Goal: Find specific page/section: Find specific page/section

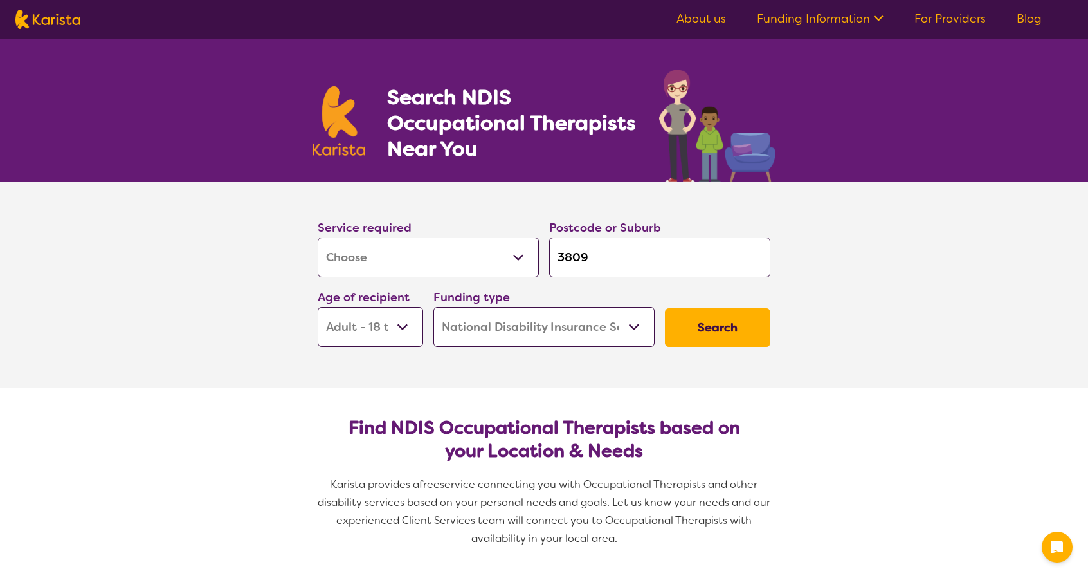
select select "[MEDICAL_DATA]"
select select "AD"
select select "NDIS"
select select "[MEDICAL_DATA]"
select select "AD"
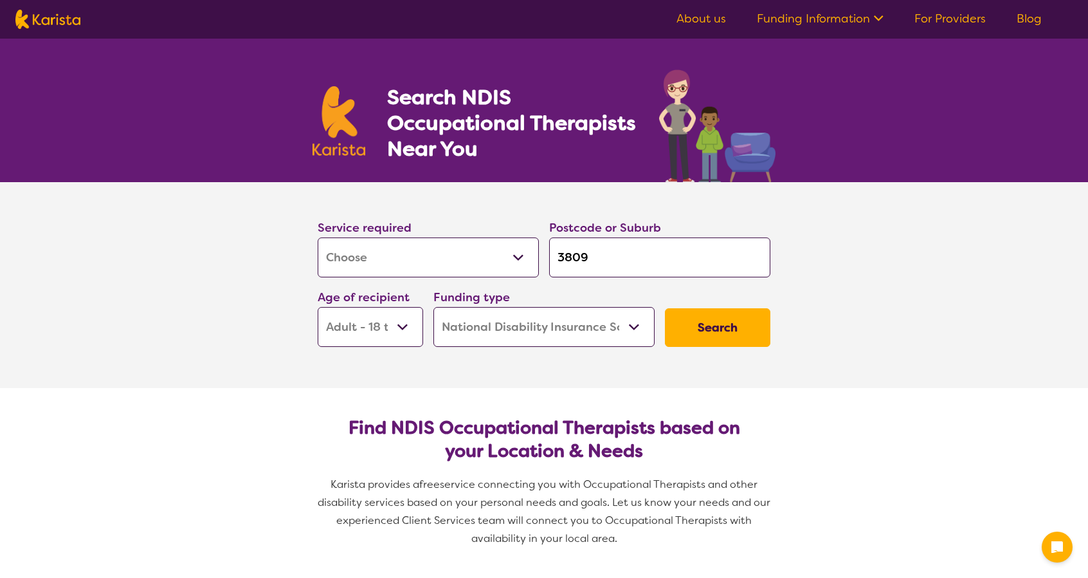
select select "NDIS"
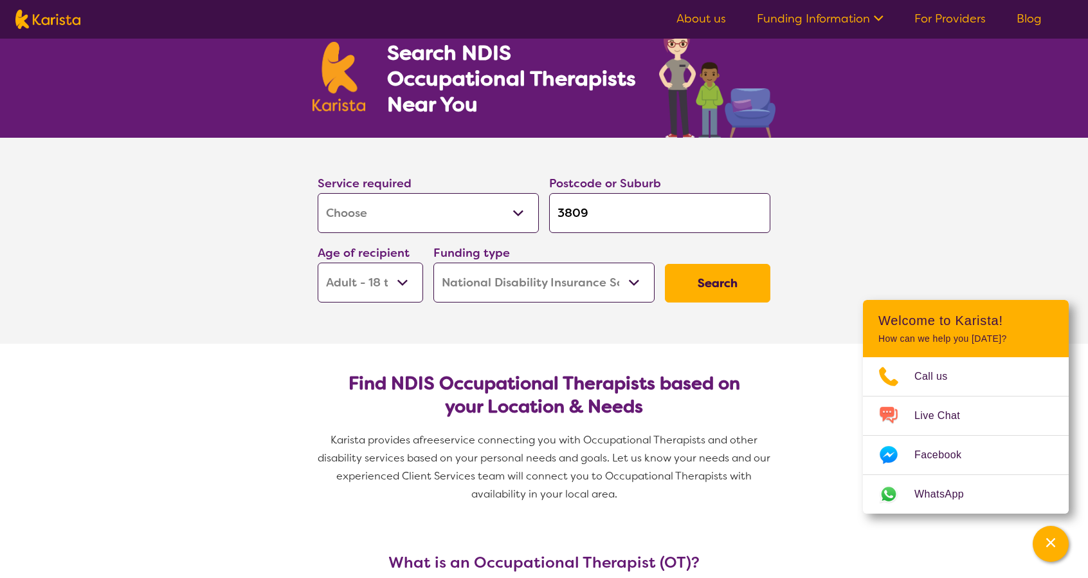
scroll to position [64, 0]
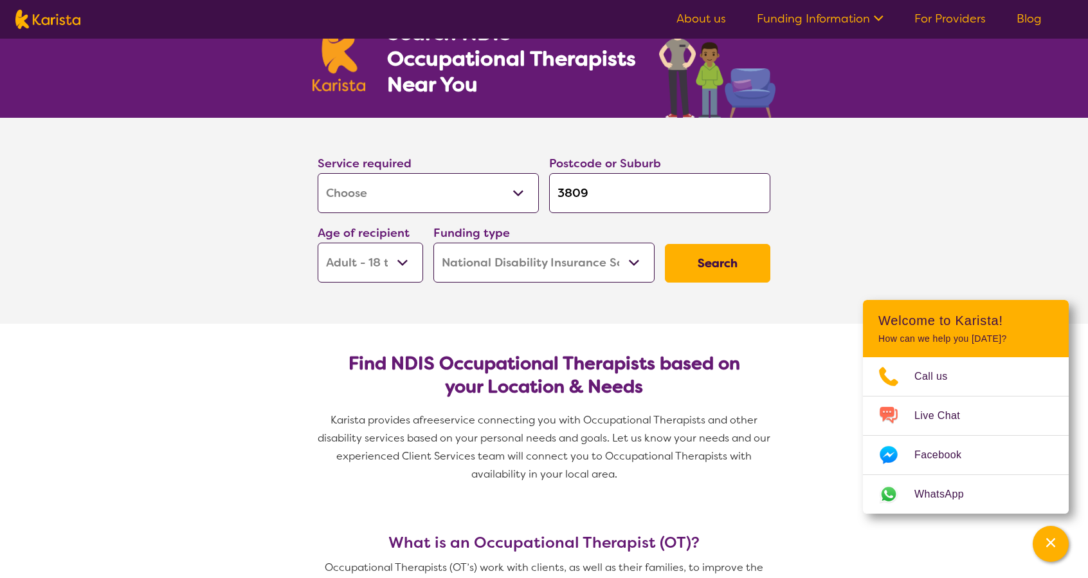
click at [745, 258] on button "Search" at bounding box center [717, 263] width 105 height 39
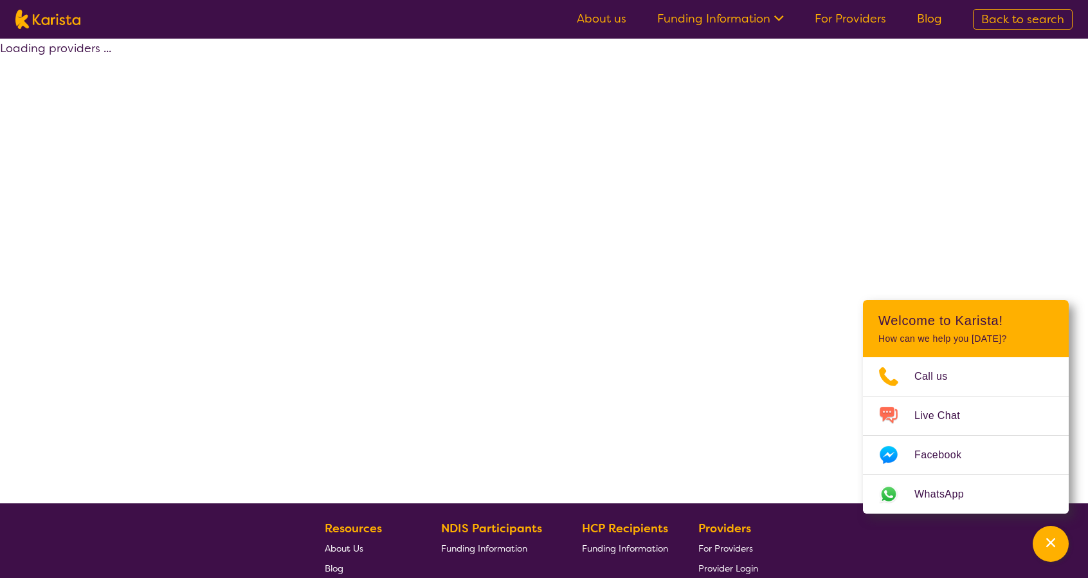
select select "by_score"
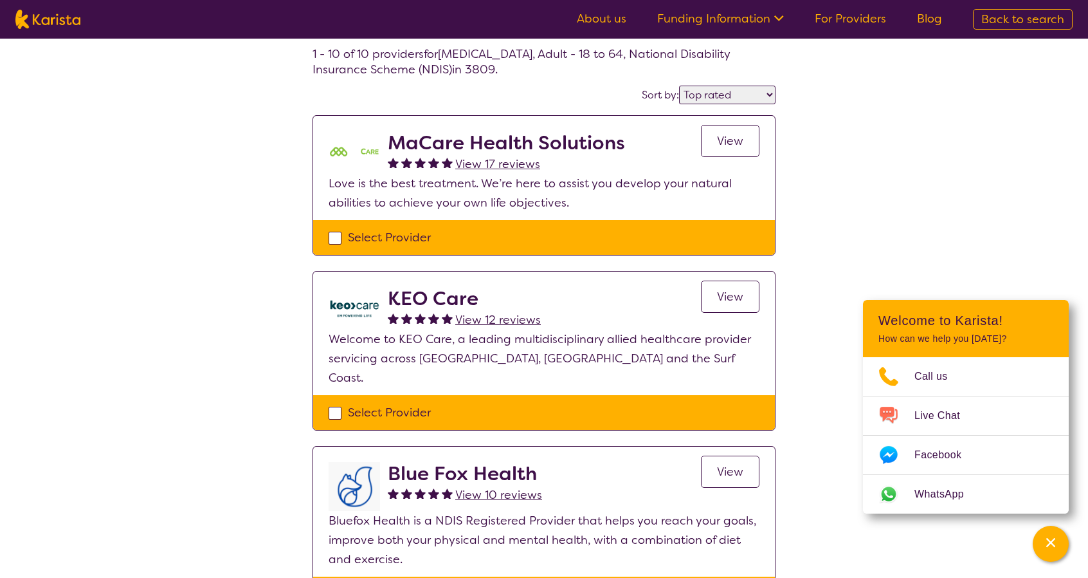
scroll to position [129, 0]
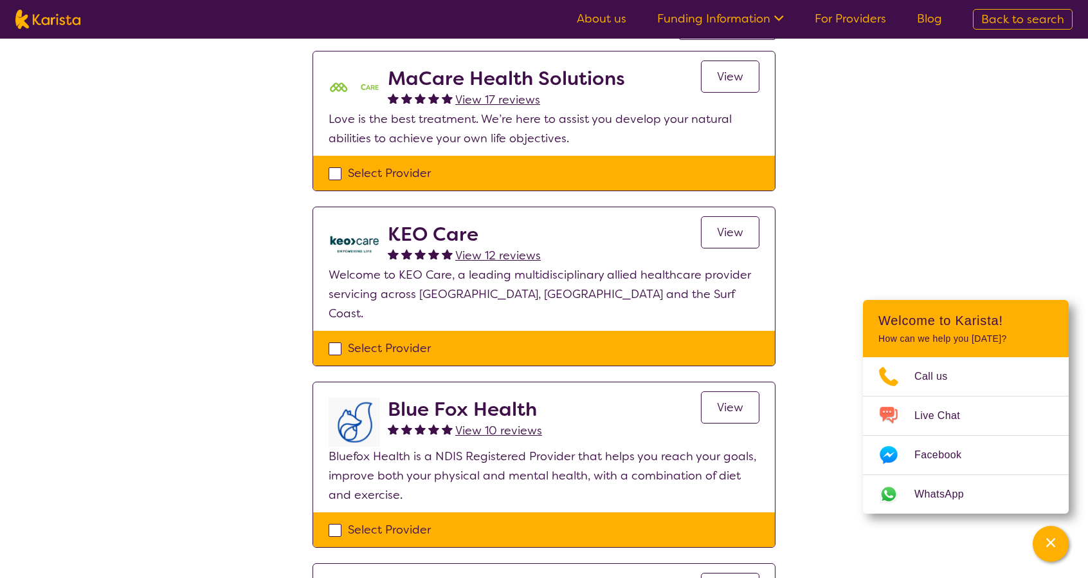
click at [735, 231] on span "View" at bounding box center [730, 231] width 26 height 15
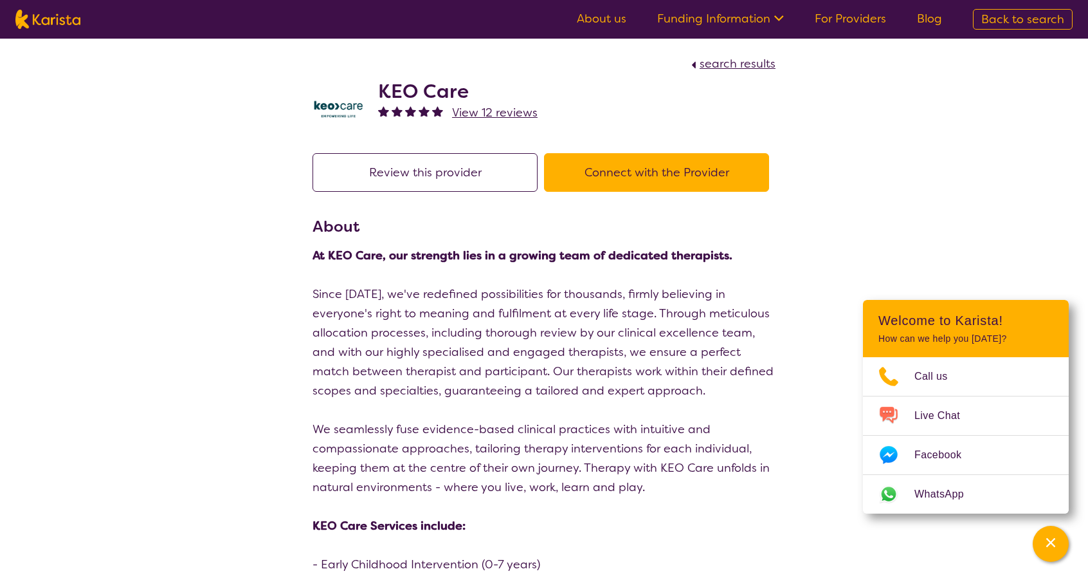
click at [589, 20] on link "About us" at bounding box center [602, 18] width 50 height 15
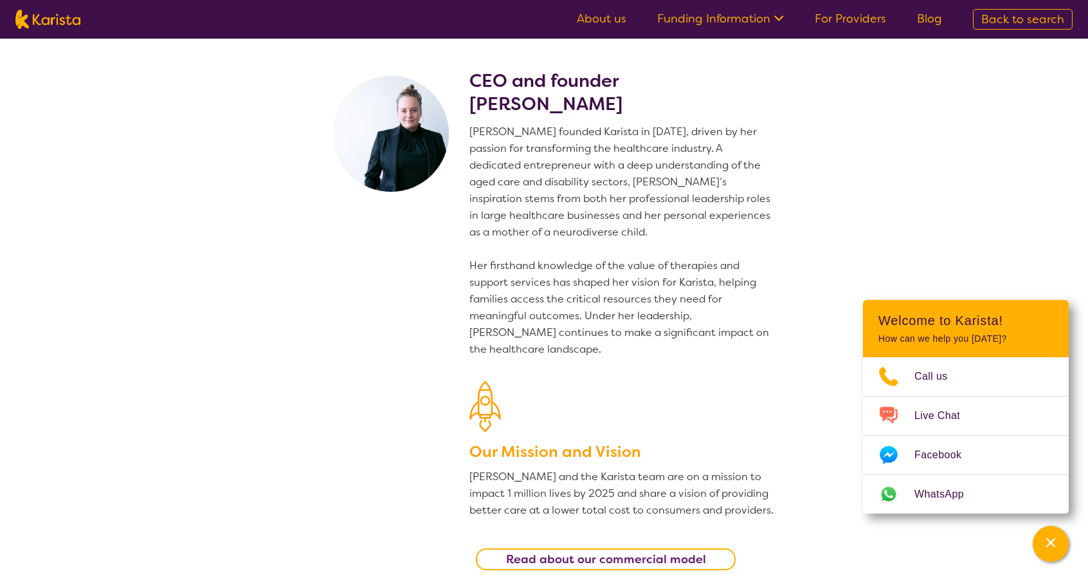
click at [702, 19] on link "Funding Information" at bounding box center [720, 18] width 127 height 15
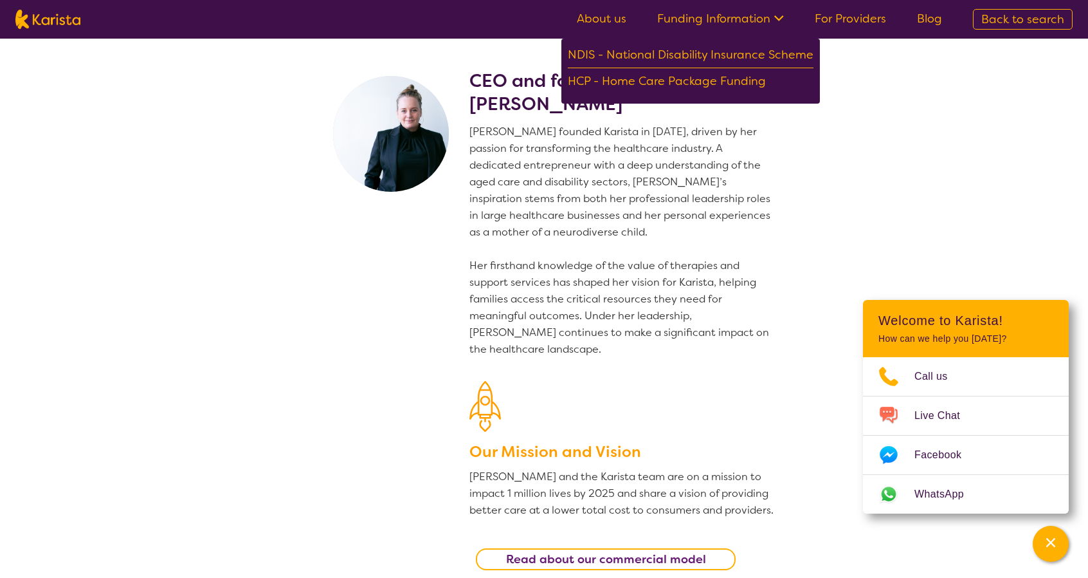
click at [698, 163] on p "Danielle founded Karista in 2016, driven by her passion for transforming the he…" at bounding box center [622, 240] width 306 height 234
click at [804, 150] on section "CEO and founder Danielle Bodinnar Danielle founded Karista in 2016, driven by h…" at bounding box center [544, 314] width 1088 height 551
click at [588, 16] on link "About us" at bounding box center [602, 18] width 50 height 15
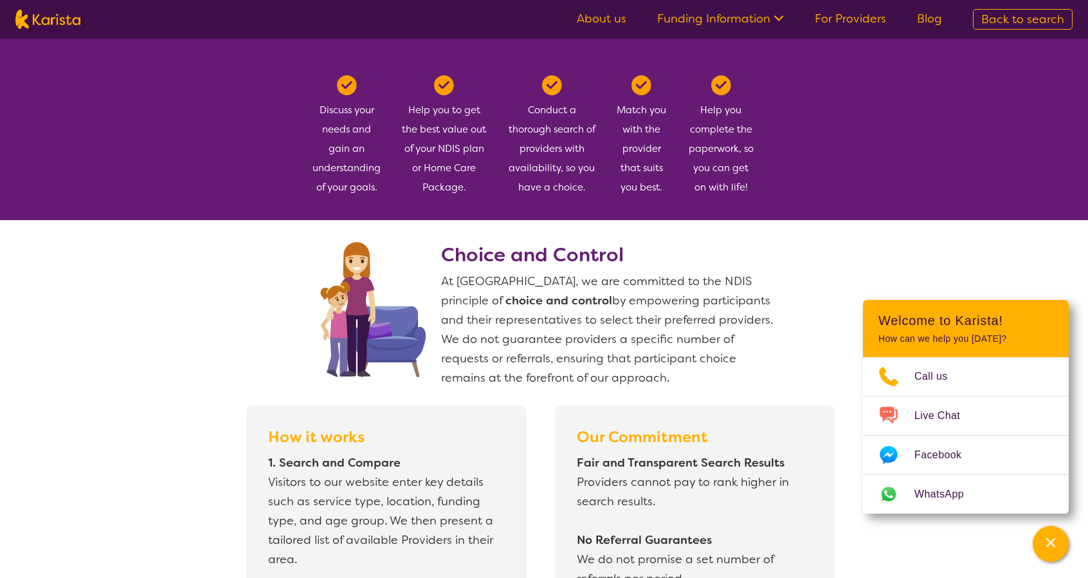
scroll to position [836, 0]
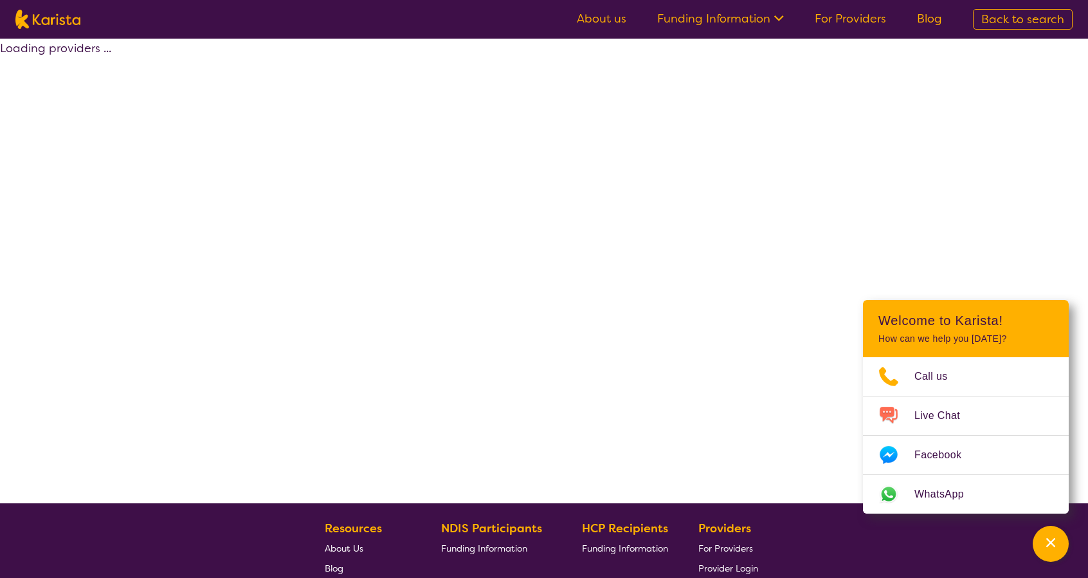
scroll to position [129, 0]
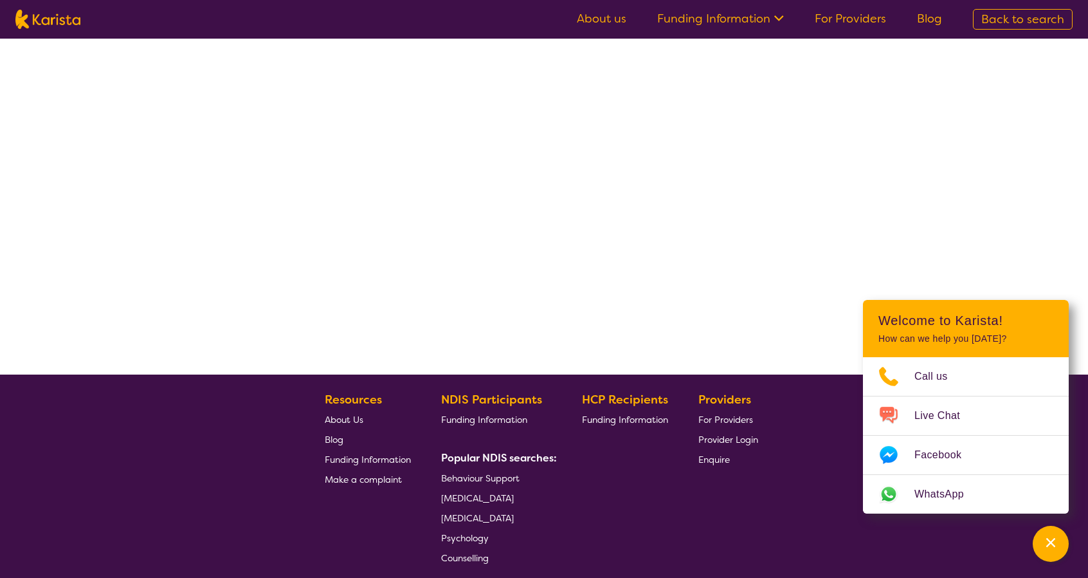
select select "by_score"
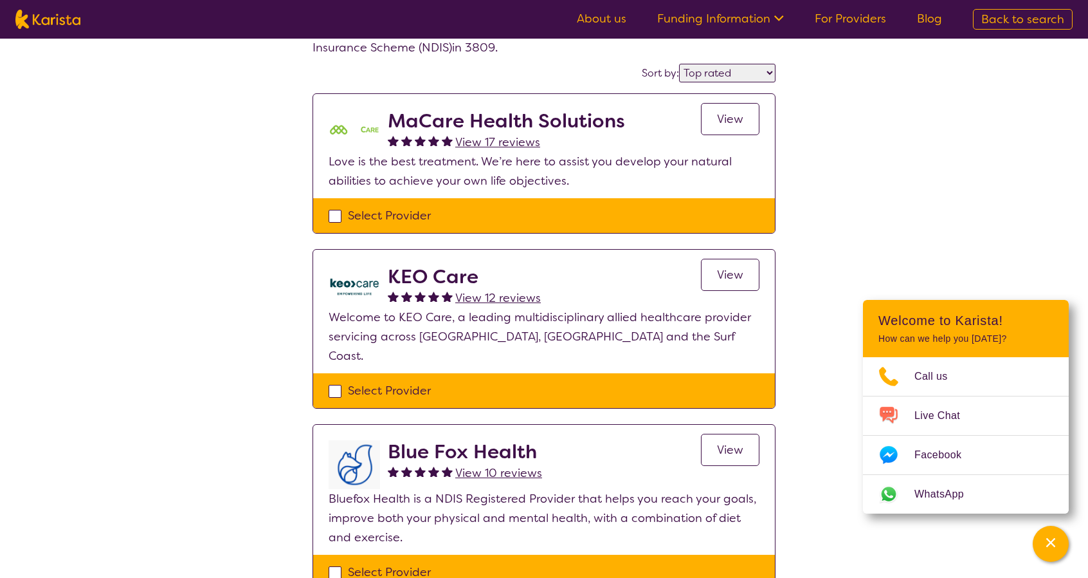
scroll to position [0, 0]
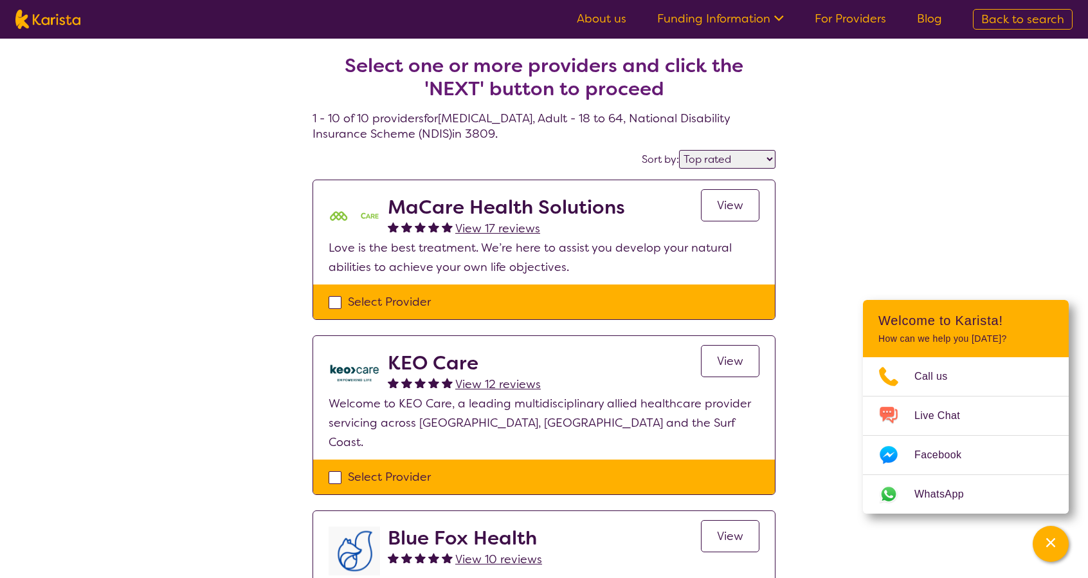
click at [724, 208] on span "View" at bounding box center [730, 204] width 26 height 15
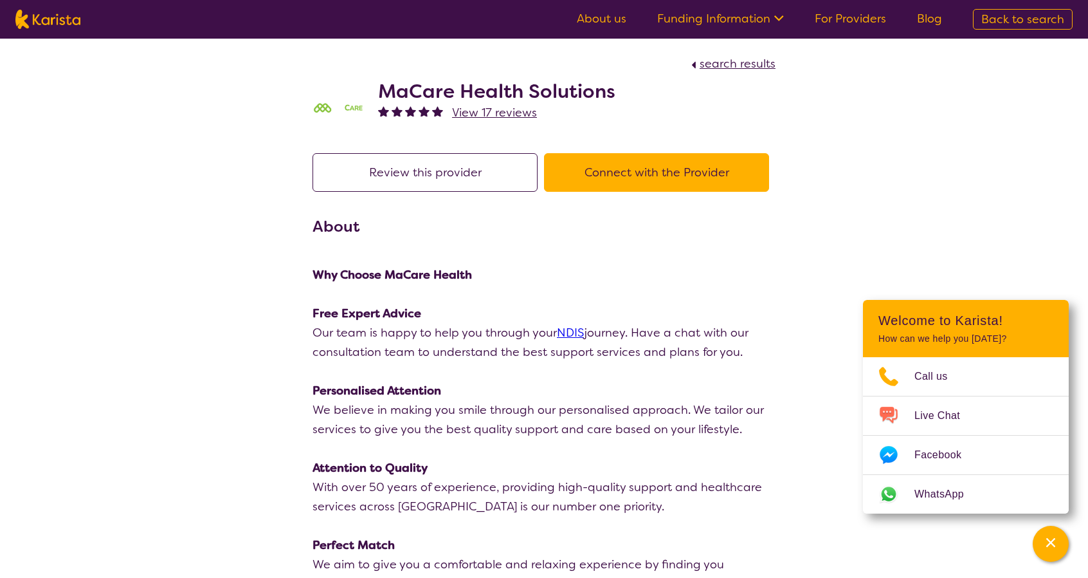
click at [653, 173] on button "Connect with the Provider" at bounding box center [656, 172] width 225 height 39
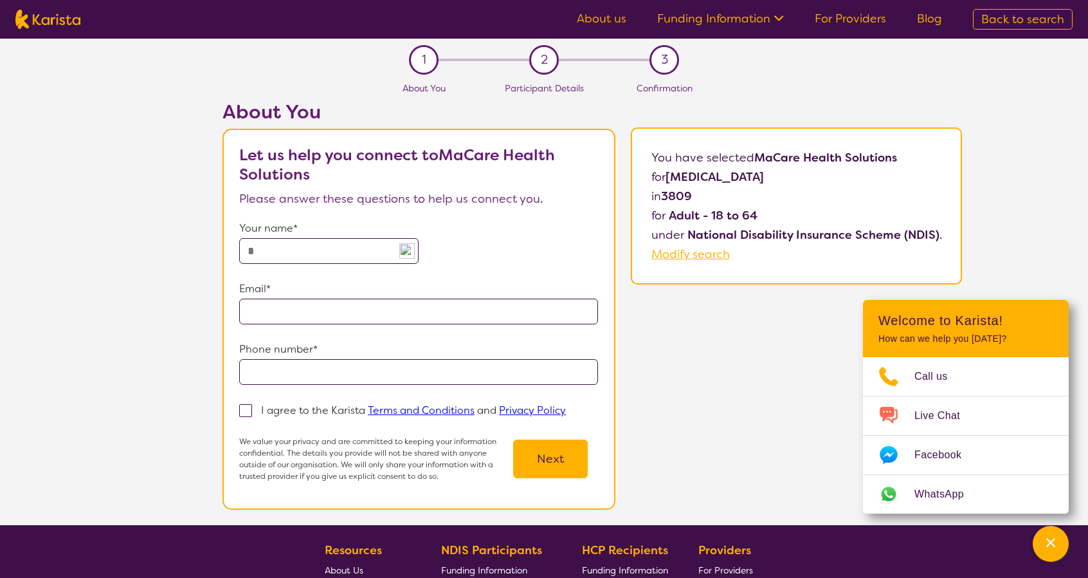
click at [180, 367] on div "About You Let us help you connect to MaCare Health Solutions Please answer thes…" at bounding box center [592, 312] width 992 height 424
click at [727, 357] on div "About You Let us help you connect to MaCare Health Solutions Please answer thes…" at bounding box center [592, 312] width 992 height 424
